Goal: Transaction & Acquisition: Purchase product/service

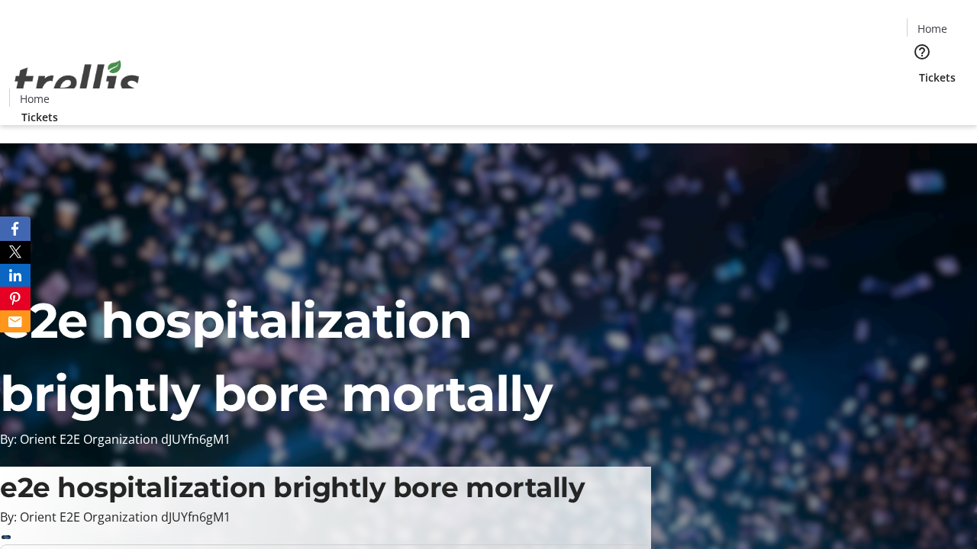
click at [919, 69] on span "Tickets" at bounding box center [937, 77] width 37 height 16
